Goal: Transaction & Acquisition: Book appointment/travel/reservation

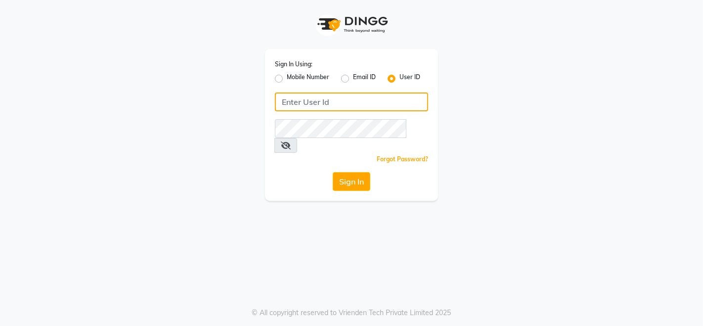
click at [309, 100] on input "Username" at bounding box center [351, 101] width 153 height 19
type input "sarisha"
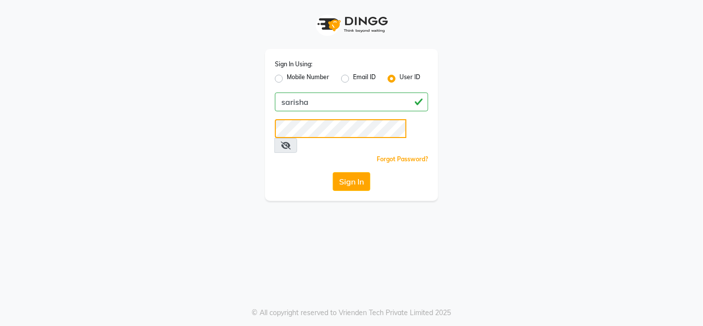
click at [333, 172] on button "Sign In" at bounding box center [352, 181] width 38 height 19
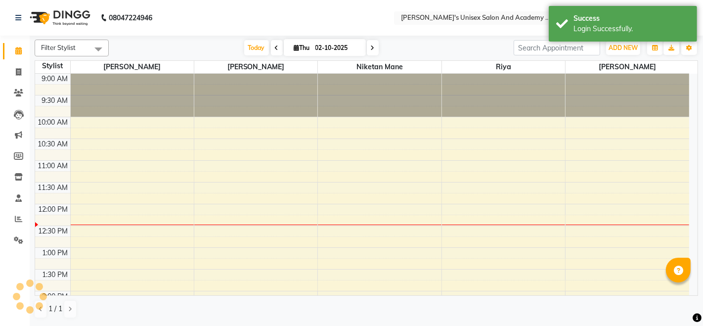
select select "en"
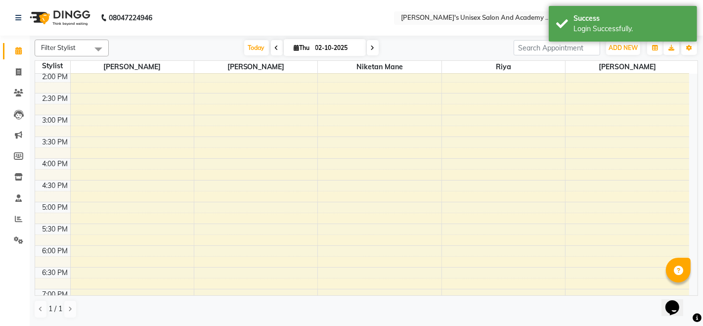
click at [142, 201] on div "9:00 AM 9:30 AM 10:00 AM 10:30 AM 11:00 AM 11:30 AM 12:00 PM 12:30 PM 1:00 PM 1…" at bounding box center [362, 158] width 654 height 608
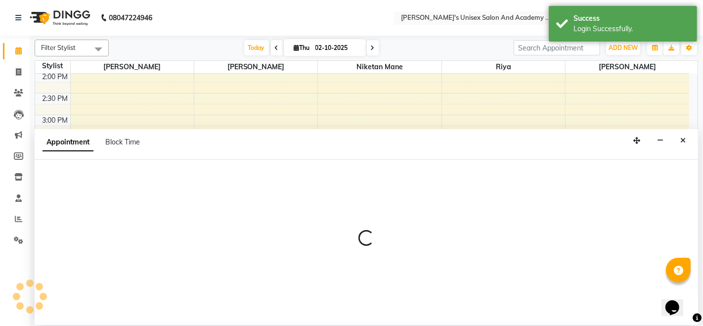
select select "9923"
select select "1020"
select select "tentative"
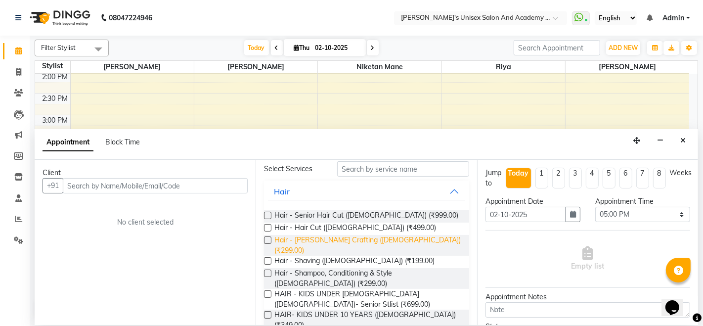
scroll to position [55, 0]
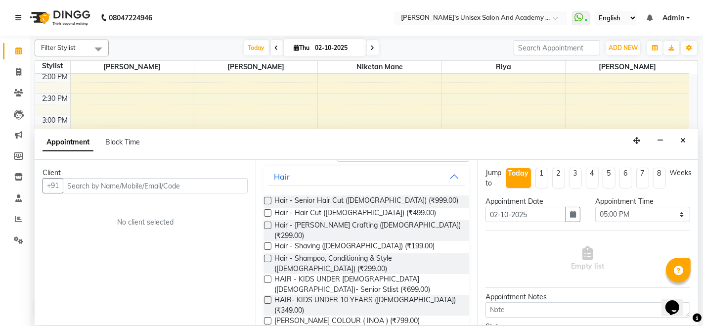
click at [265, 275] on label at bounding box center [267, 278] width 7 height 7
click at [265, 277] on input "checkbox" at bounding box center [267, 280] width 6 height 6
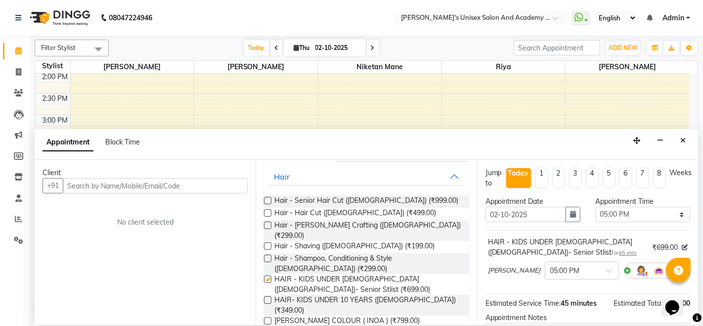
checkbox input "false"
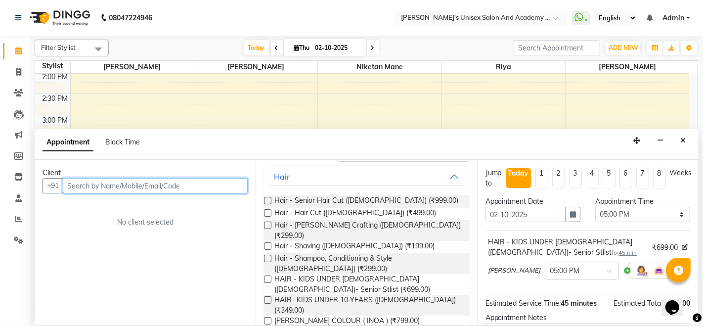
click at [164, 188] on input "text" at bounding box center [155, 185] width 185 height 15
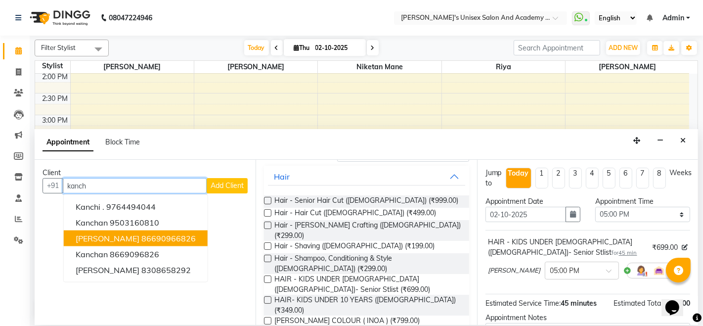
click at [148, 233] on ngb-highlight "86690966826" at bounding box center [168, 238] width 54 height 10
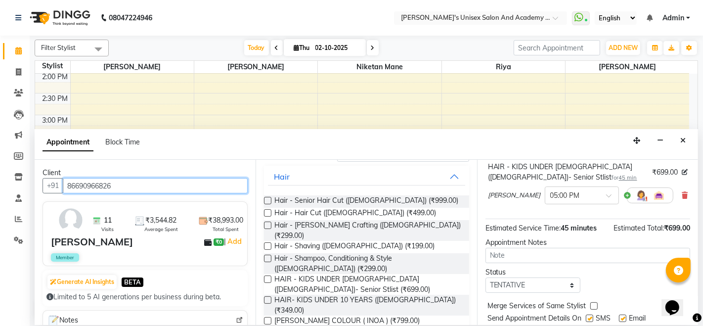
scroll to position [106, 0]
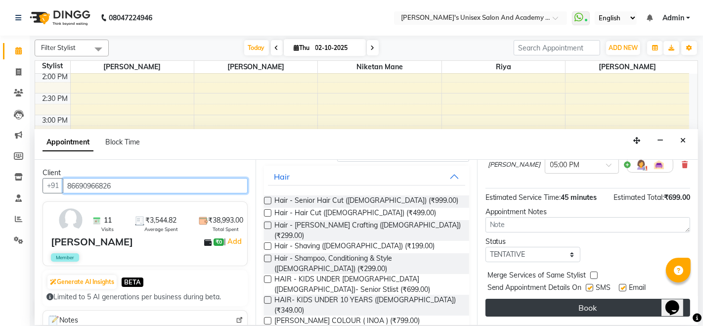
type input "86690966826"
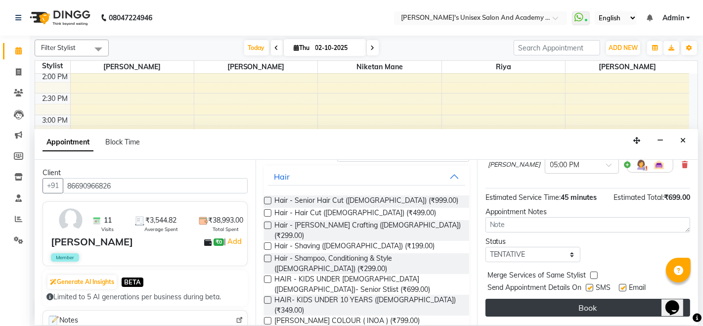
click at [549, 307] on button "Book" at bounding box center [587, 308] width 205 height 18
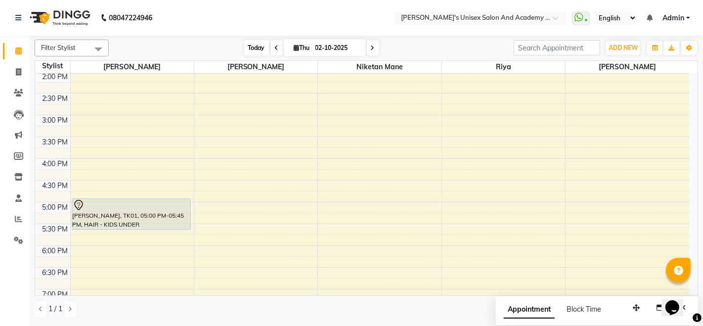
click at [249, 50] on span "Today" at bounding box center [256, 47] width 25 height 15
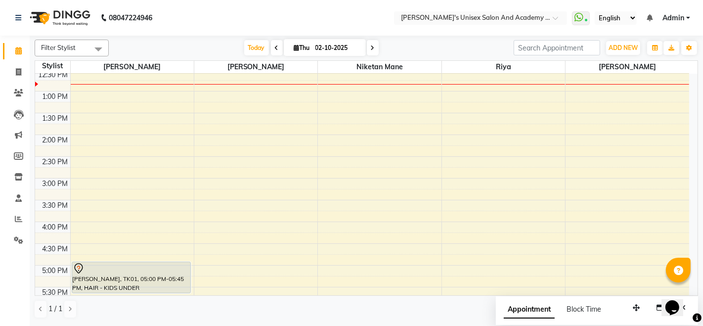
scroll to position [110, 0]
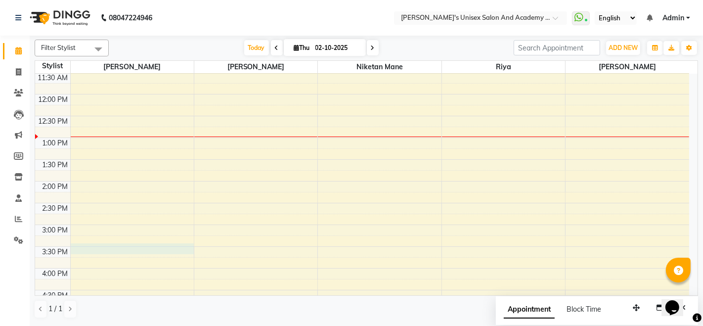
click at [70, 246] on div "9:00 AM 9:30 AM 10:00 AM 10:30 AM 11:00 AM 11:30 AM 12:00 PM 12:30 PM 1:00 PM 1…" at bounding box center [362, 268] width 654 height 608
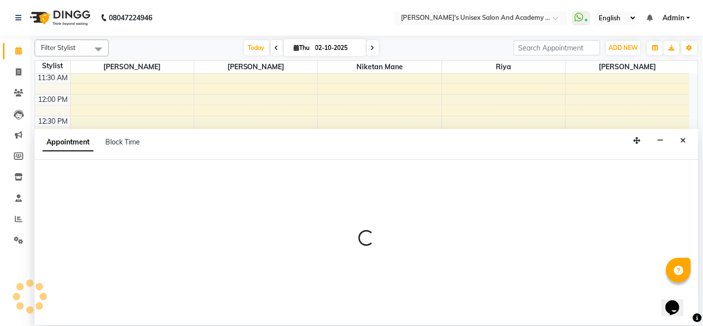
select select "9923"
select select "930"
select select "tentative"
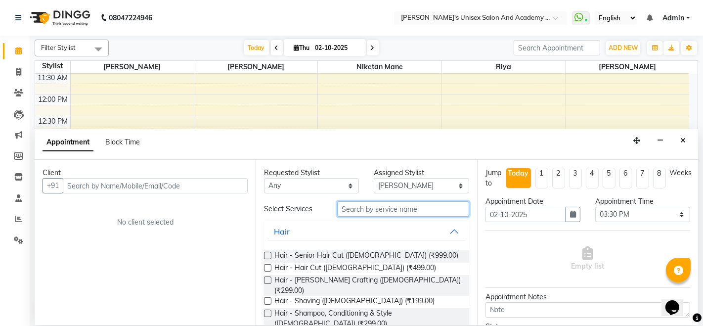
click at [365, 209] on input "text" at bounding box center [402, 208] width 131 height 15
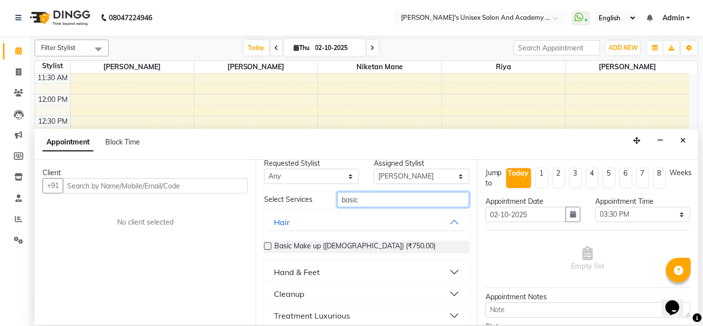
scroll to position [18, 0]
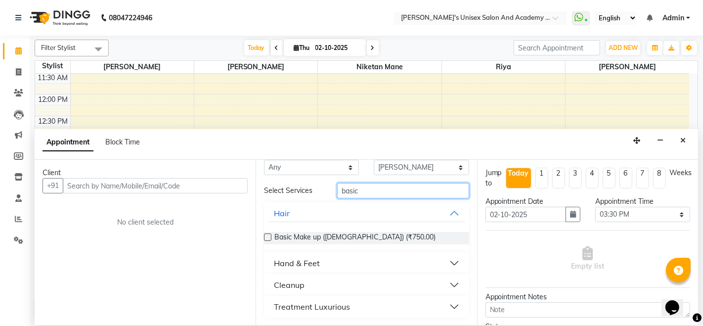
type input "basic"
click at [360, 305] on button "Treatment Luxurious" at bounding box center [366, 307] width 197 height 18
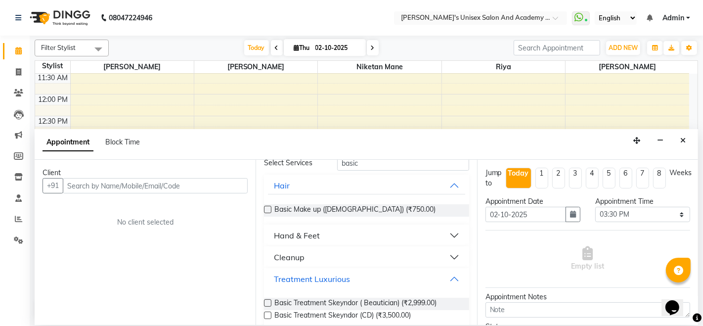
scroll to position [59, 0]
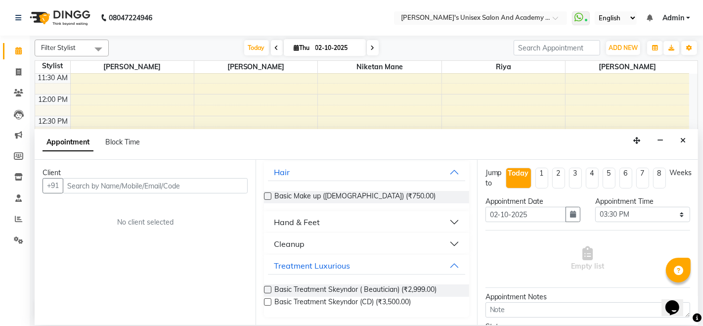
click at [265, 300] on label at bounding box center [267, 301] width 7 height 7
click at [265, 300] on input "checkbox" at bounding box center [267, 303] width 6 height 6
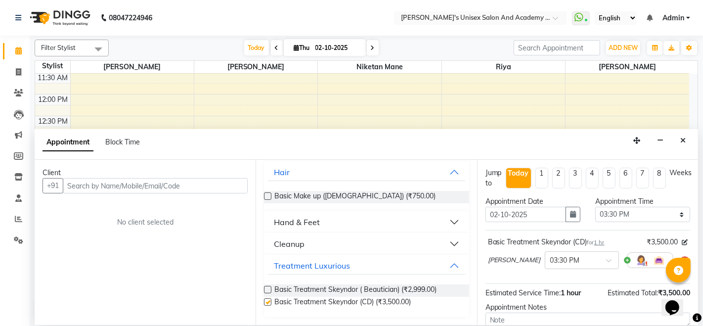
checkbox input "false"
click at [332, 265] on div "Treatment Luxurious" at bounding box center [312, 265] width 76 height 12
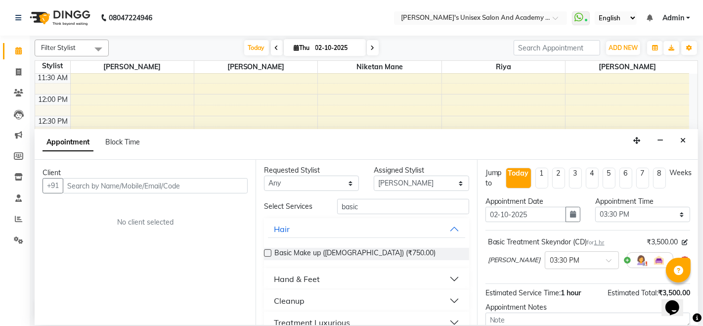
scroll to position [0, 0]
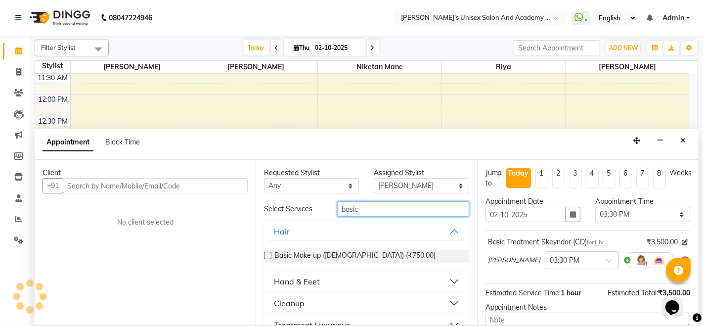
click at [388, 209] on input "basic" at bounding box center [402, 208] width 131 height 15
type input "b"
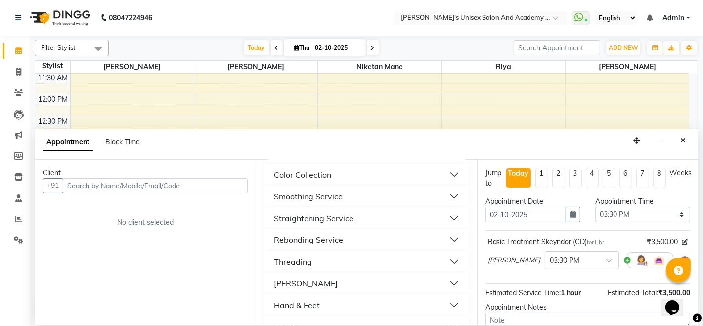
scroll to position [878, 0]
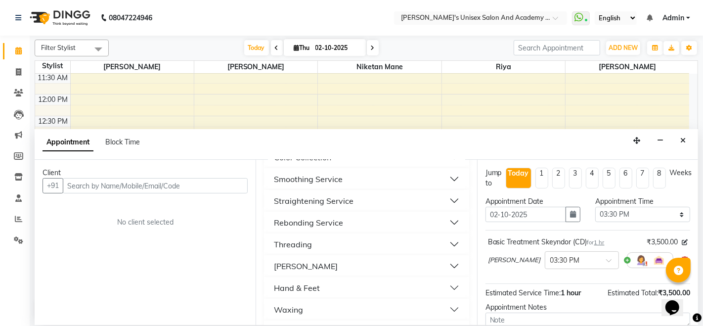
type input "d"
click at [300, 257] on button "[PERSON_NAME]" at bounding box center [366, 266] width 197 height 18
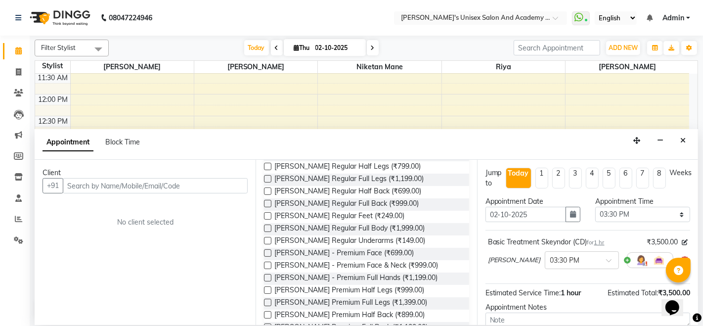
scroll to position [1043, 0]
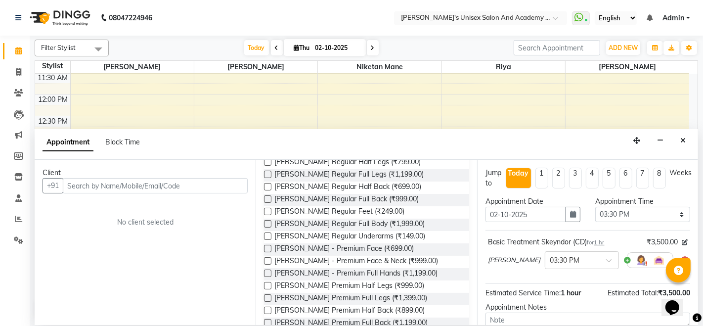
click at [267, 257] on label at bounding box center [267, 260] width 7 height 7
click at [267, 258] on input "checkbox" at bounding box center [267, 261] width 6 height 6
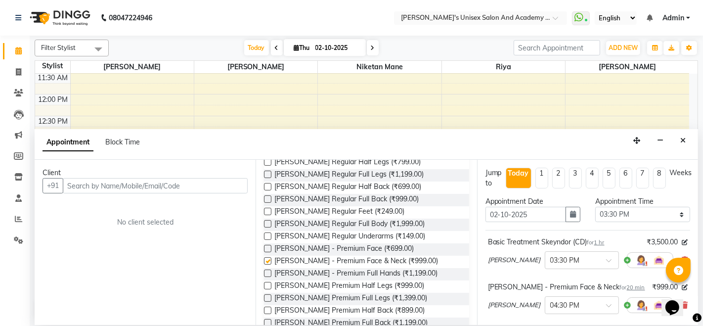
checkbox input "false"
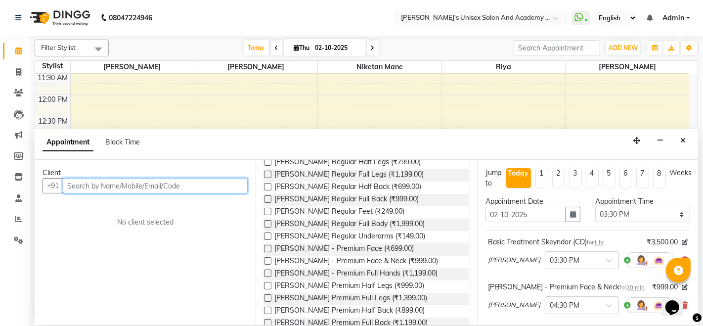
click at [176, 180] on input "text" at bounding box center [155, 185] width 185 height 15
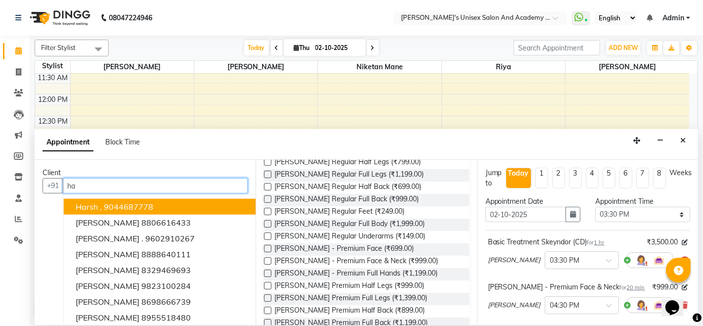
type input "h"
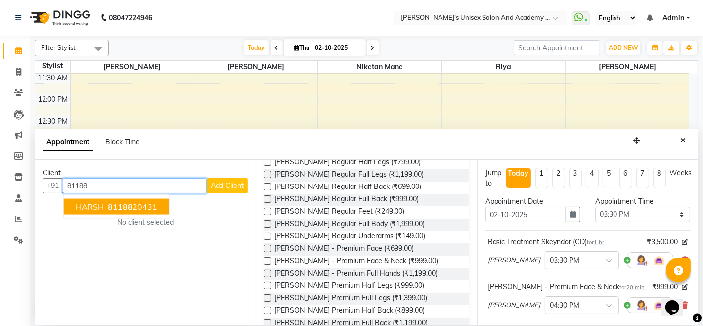
click at [151, 204] on ngb-highlight "81188 20431" at bounding box center [131, 207] width 51 height 10
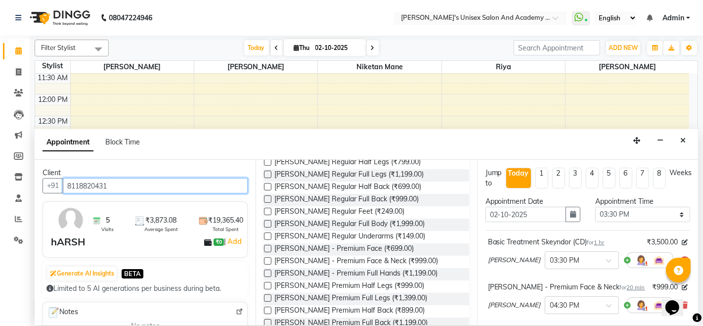
scroll to position [152, 0]
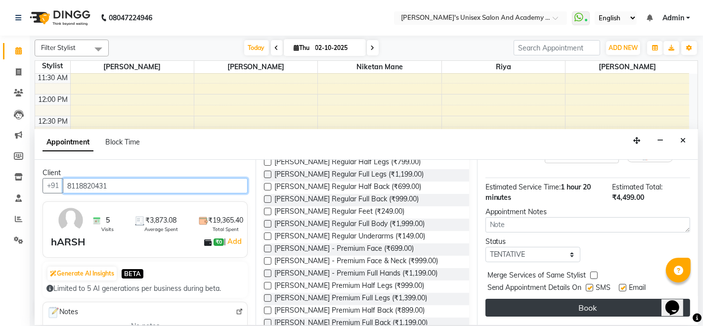
type input "8118820431"
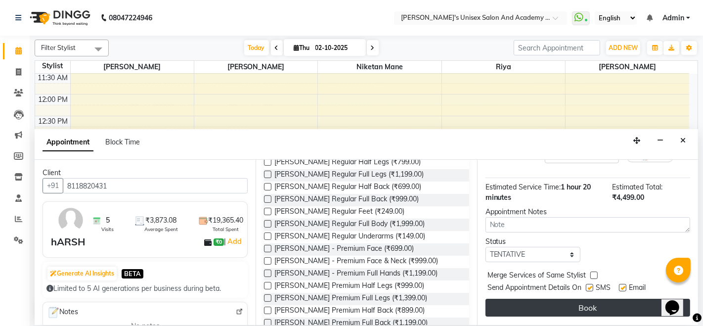
click at [550, 307] on button "Book" at bounding box center [587, 308] width 205 height 18
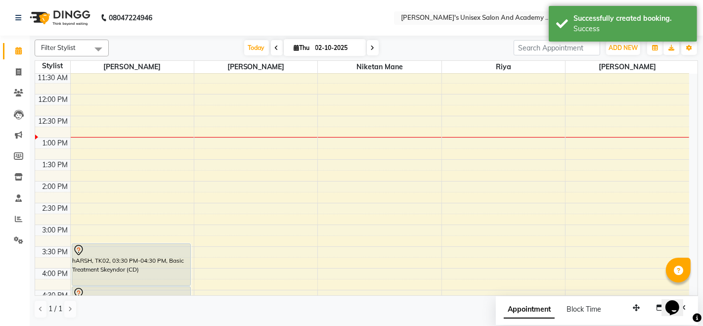
click at [472, 37] on div "Filter Stylist Select All Sakshey Chandlaa [PERSON_NAME] Niketan Mane [PERSON_N…" at bounding box center [366, 179] width 663 height 287
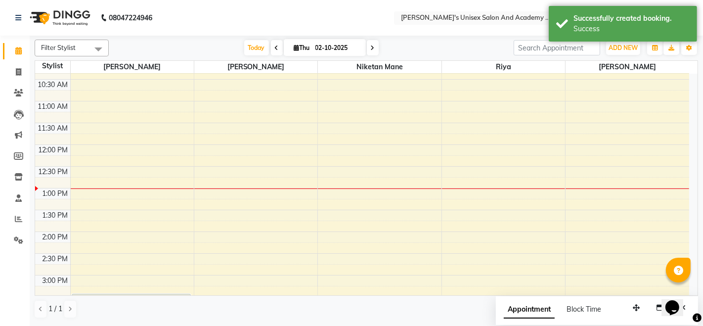
scroll to position [0, 0]
